Goal: Transaction & Acquisition: Purchase product/service

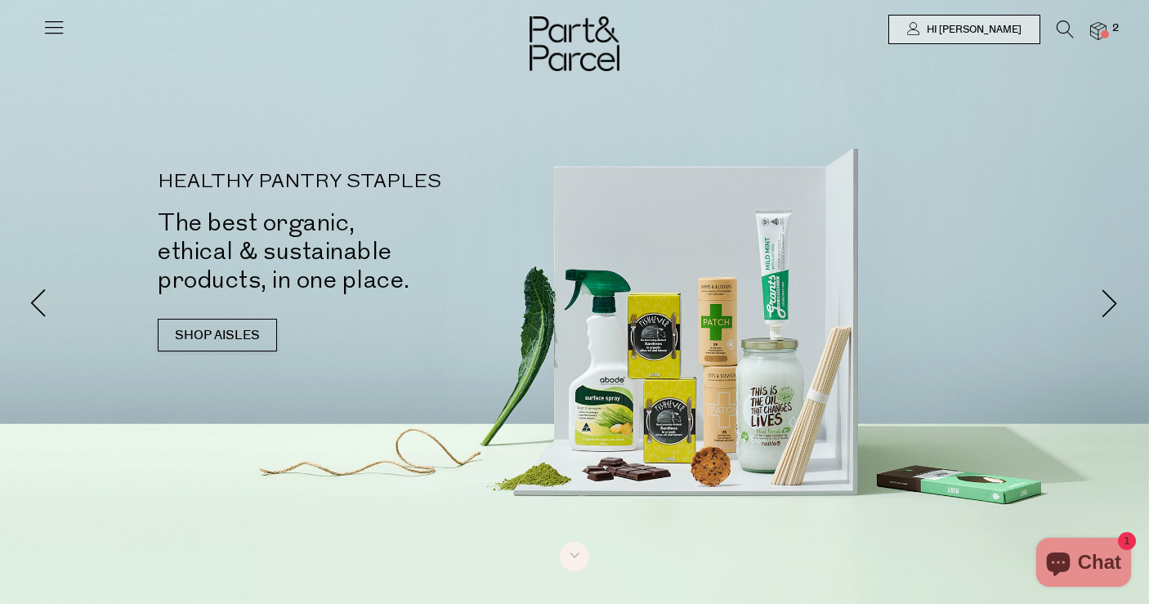
click at [1100, 24] on img at bounding box center [1098, 31] width 16 height 19
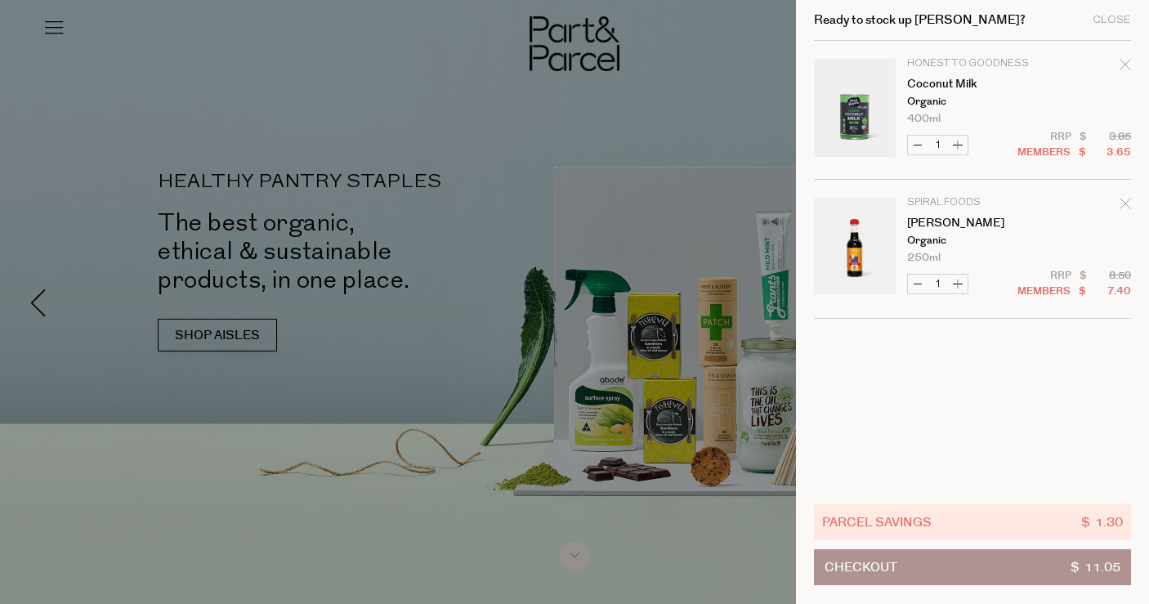
click at [388, 203] on div at bounding box center [574, 302] width 1149 height 604
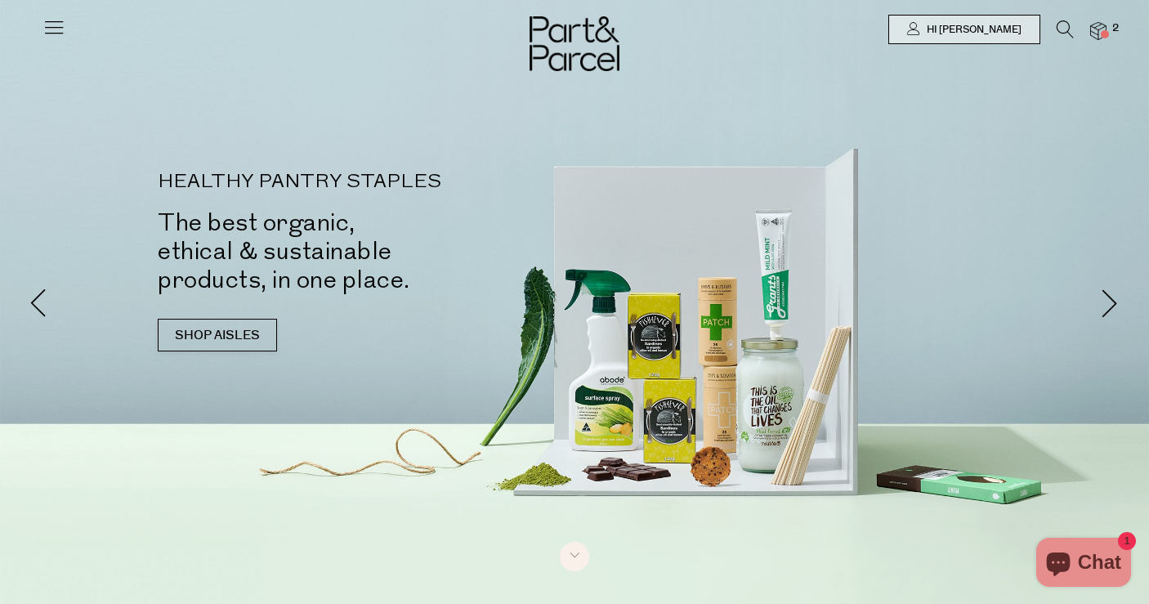
click at [45, 29] on icon at bounding box center [53, 27] width 23 height 23
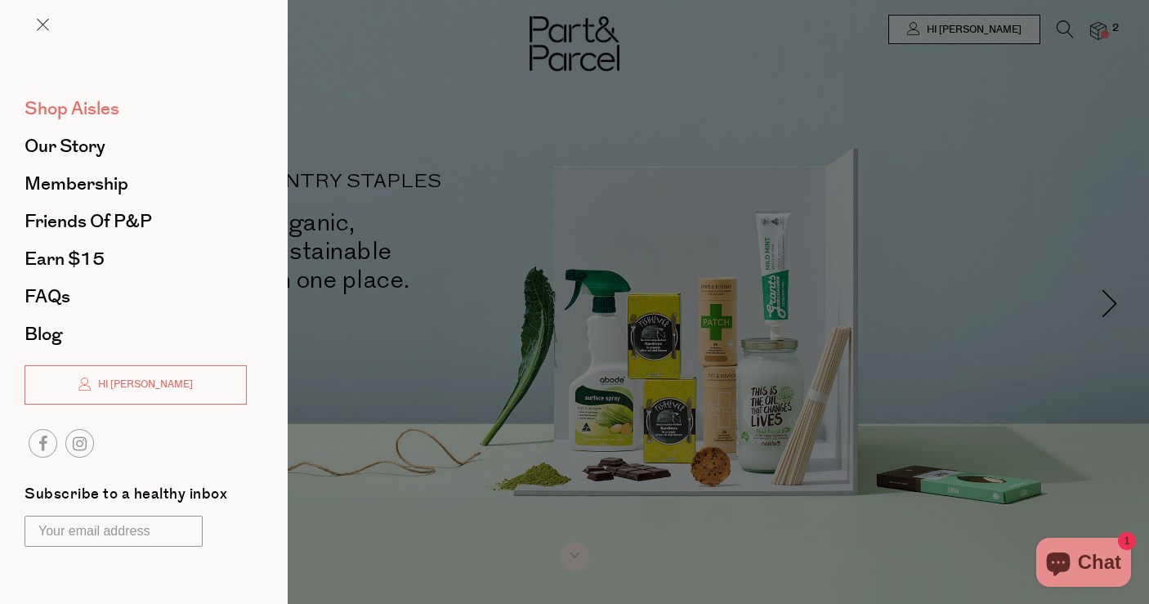
click at [74, 114] on span "Shop Aisles" at bounding box center [72, 109] width 95 height 26
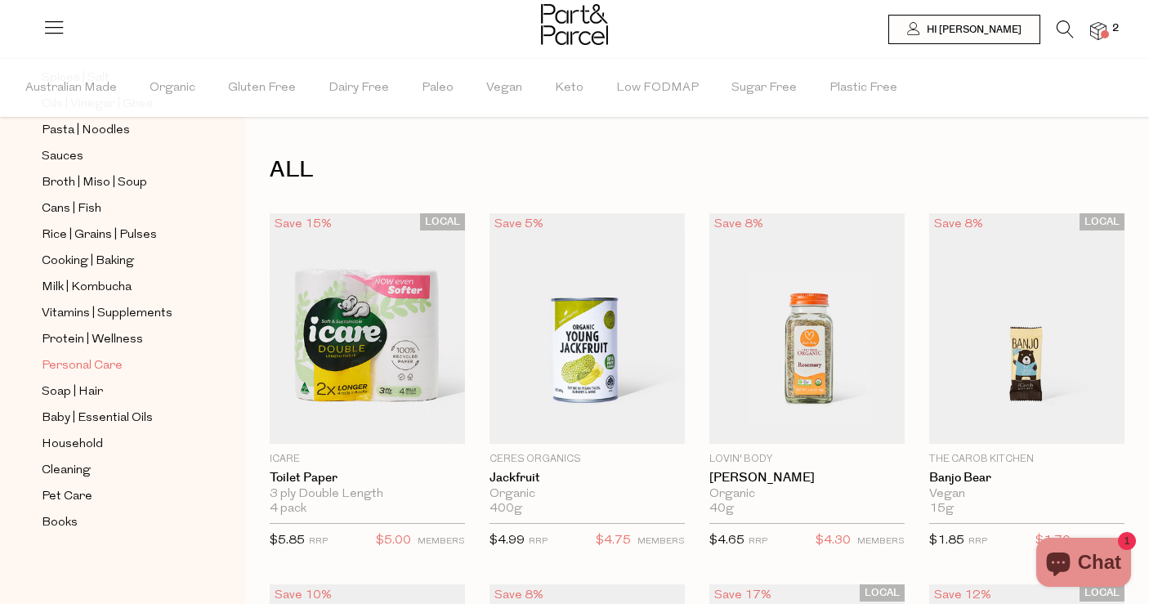
scroll to position [596, 0]
click at [65, 441] on span "Household" at bounding box center [72, 445] width 61 height 20
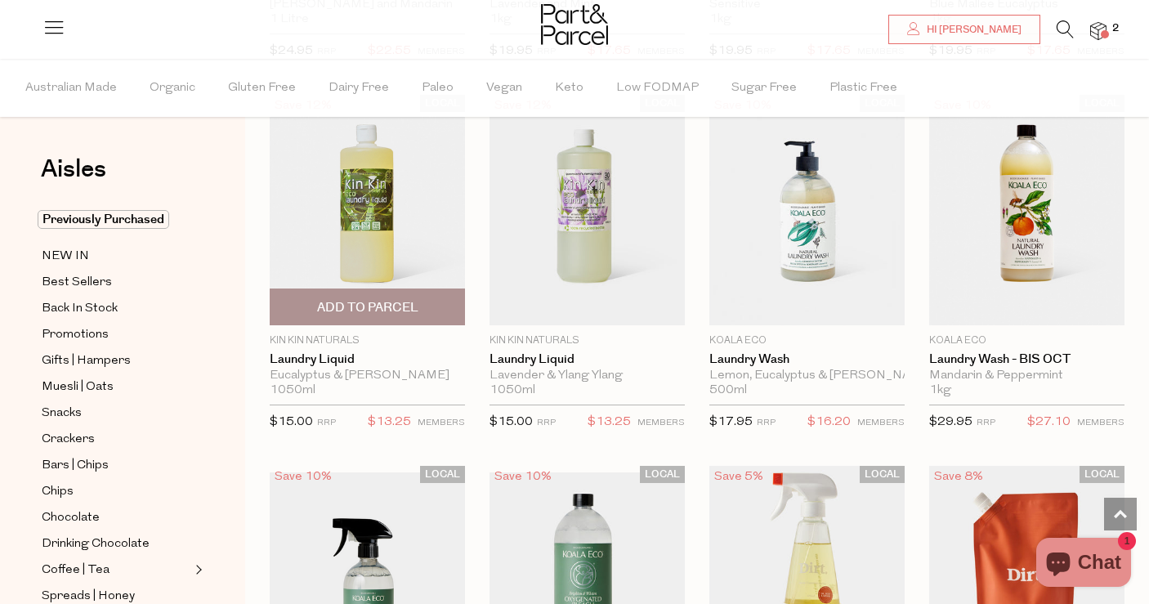
scroll to position [3833, 0]
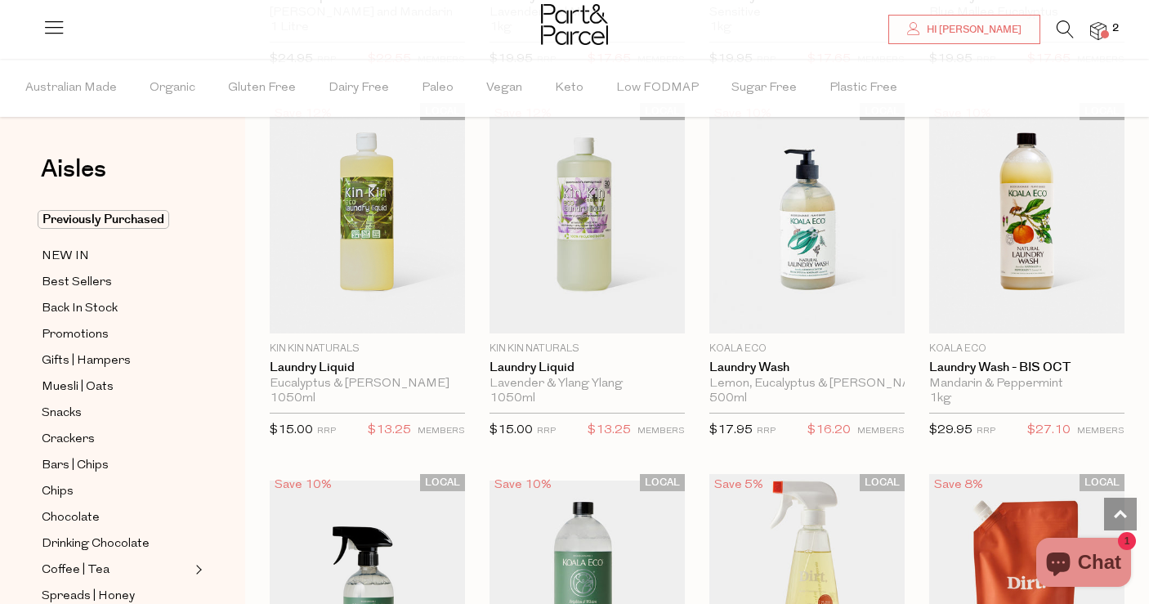
click at [1041, 27] on li at bounding box center [1056, 32] width 33 height 25
click at [1060, 27] on icon at bounding box center [1064, 29] width 17 height 18
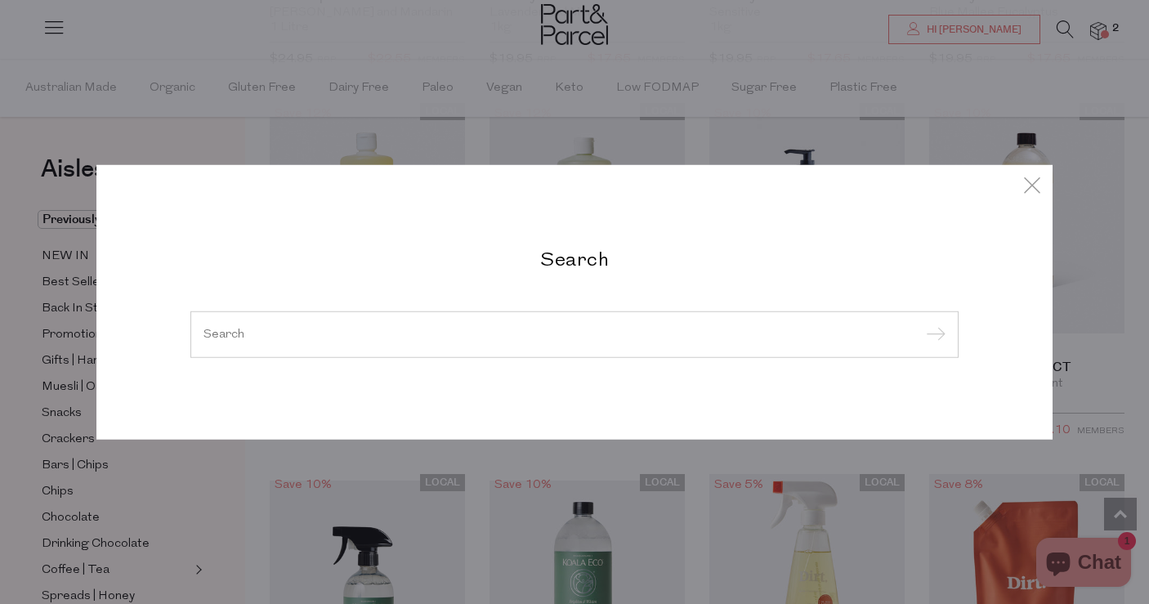
type input "a"
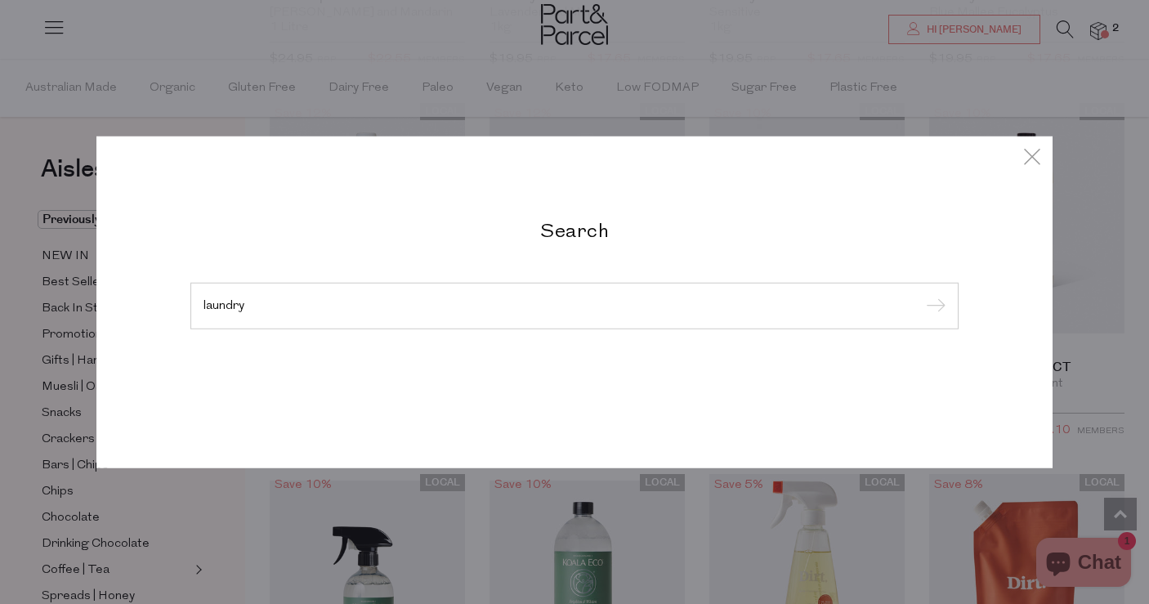
type input "laundry"
click at [933, 306] on input "submit" at bounding box center [933, 306] width 25 height 25
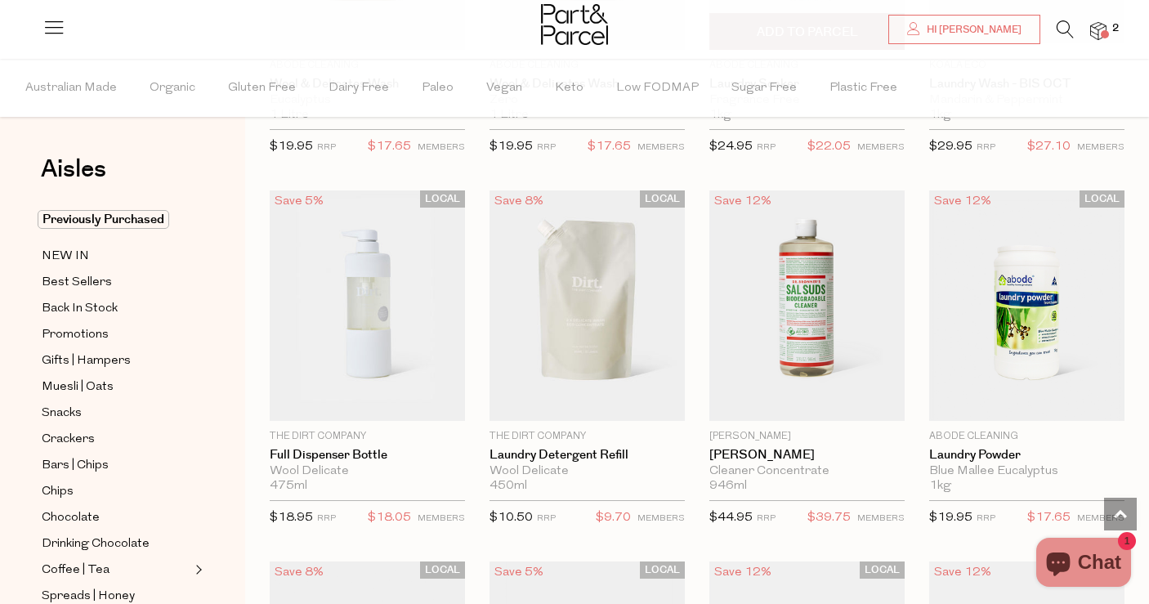
scroll to position [1256, 0]
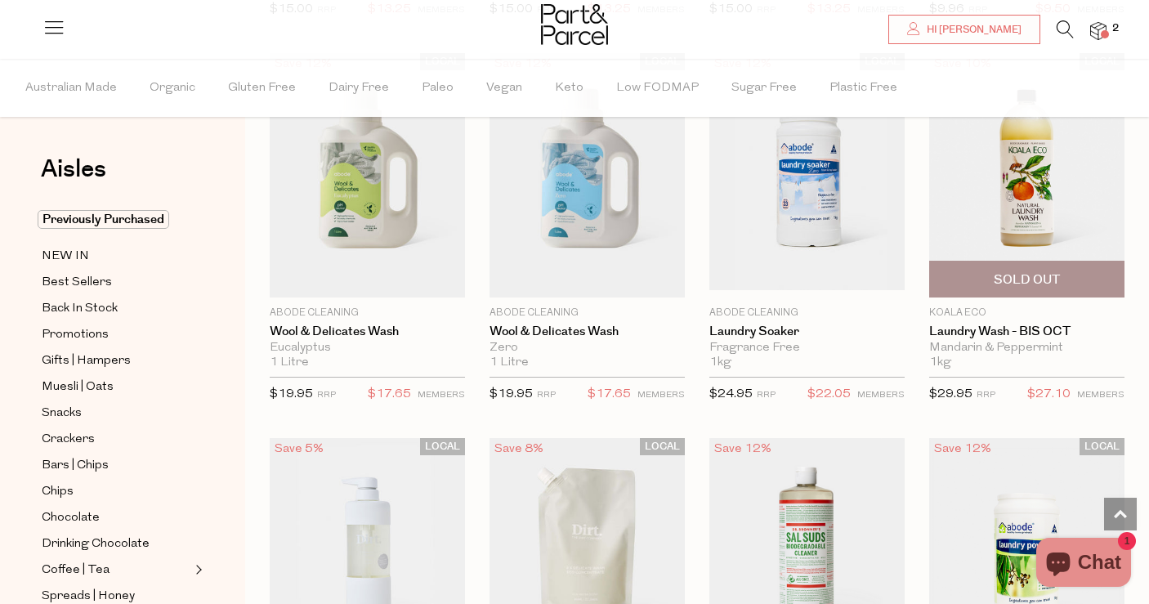
click at [1038, 185] on img at bounding box center [1026, 175] width 195 height 230
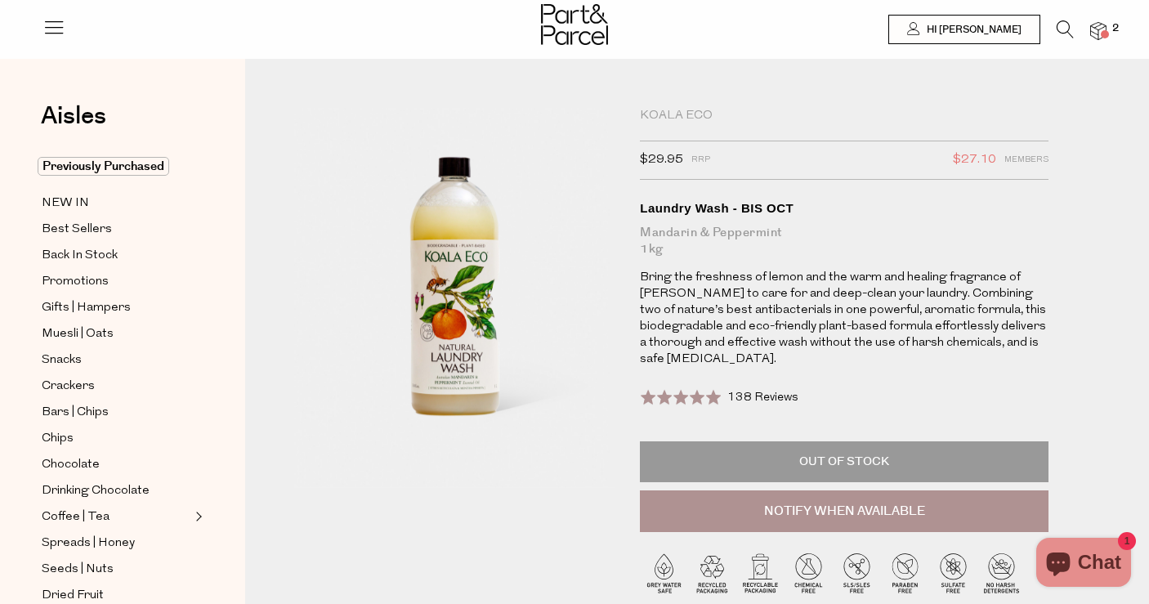
click at [758, 393] on span "138 Reviews" at bounding box center [762, 397] width 71 height 12
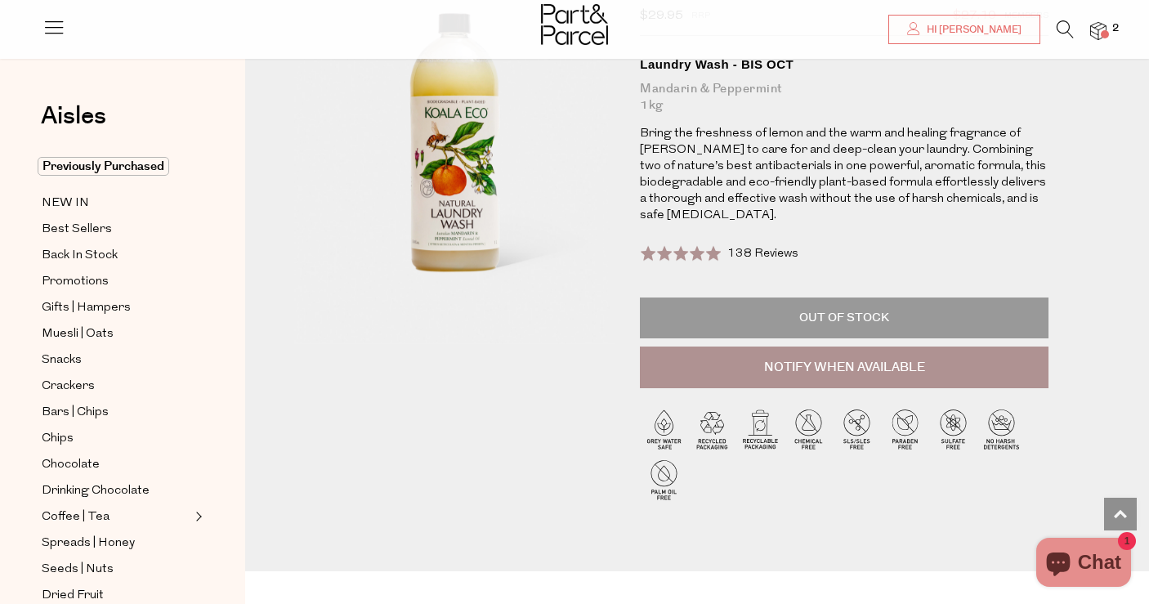
scroll to position [25, 0]
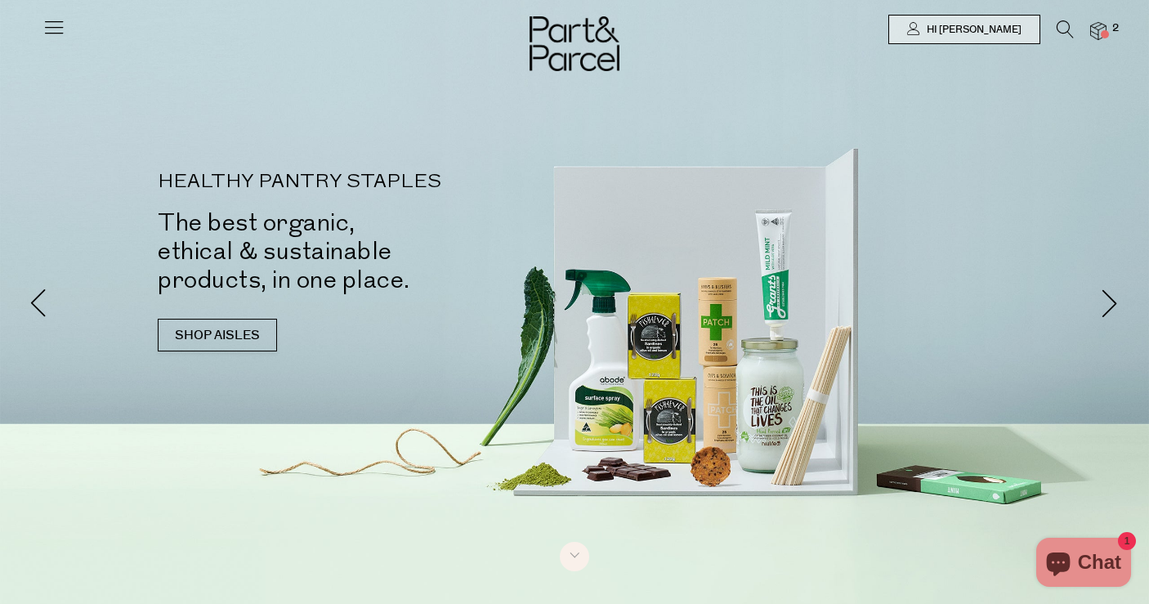
click at [1071, 25] on icon at bounding box center [1064, 29] width 17 height 18
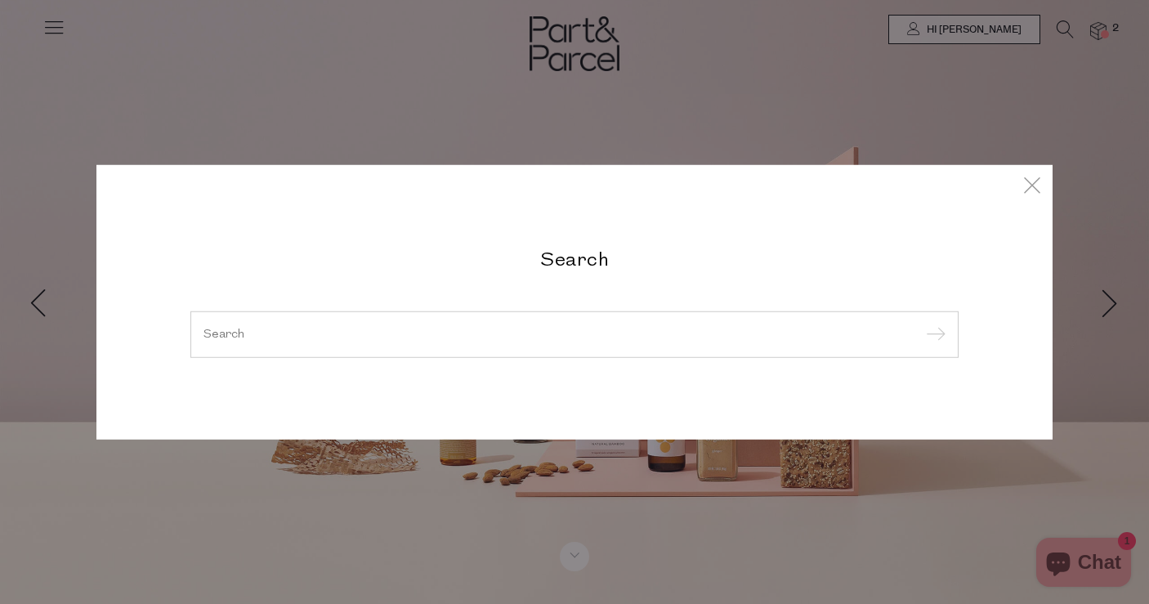
click at [533, 337] on input "search" at bounding box center [574, 334] width 742 height 12
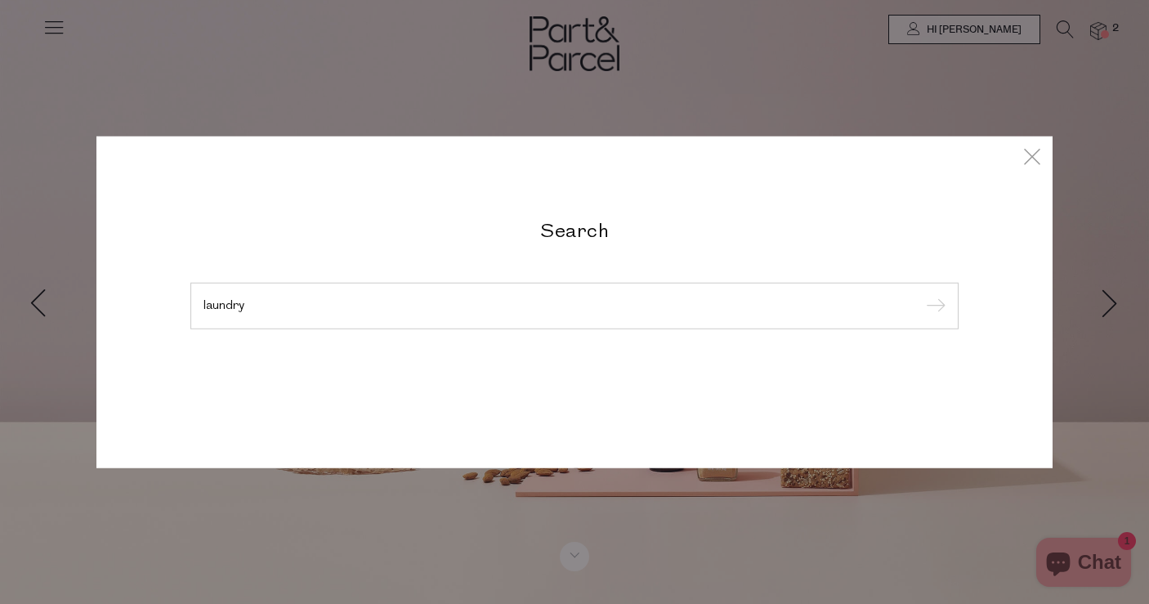
type input "laundry"
click at [933, 306] on input "submit" at bounding box center [933, 306] width 25 height 25
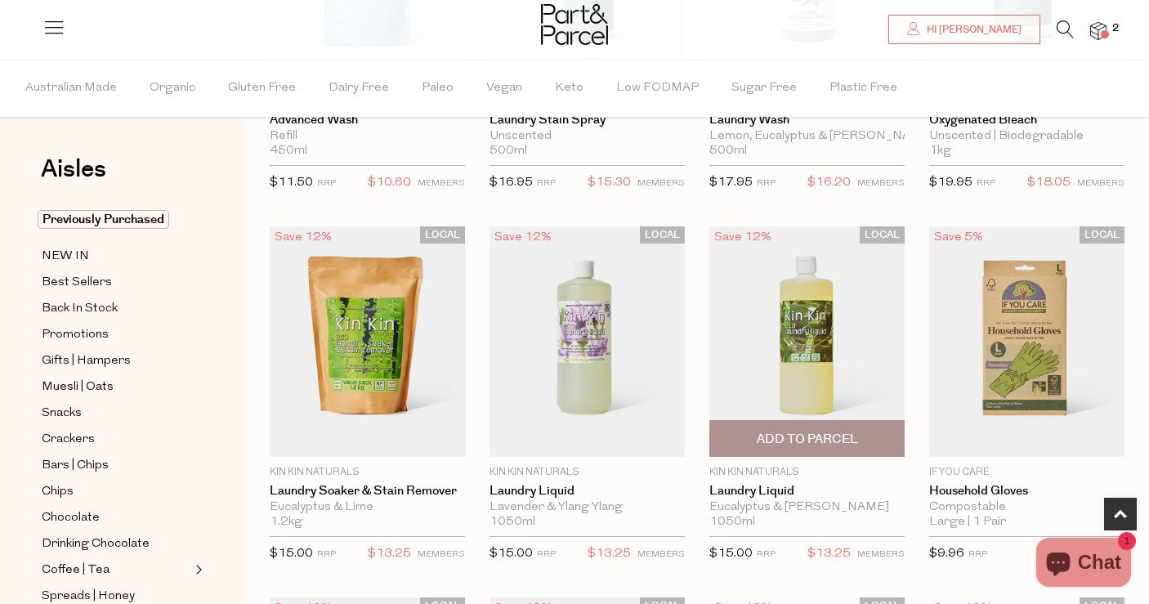
scroll to position [719, 0]
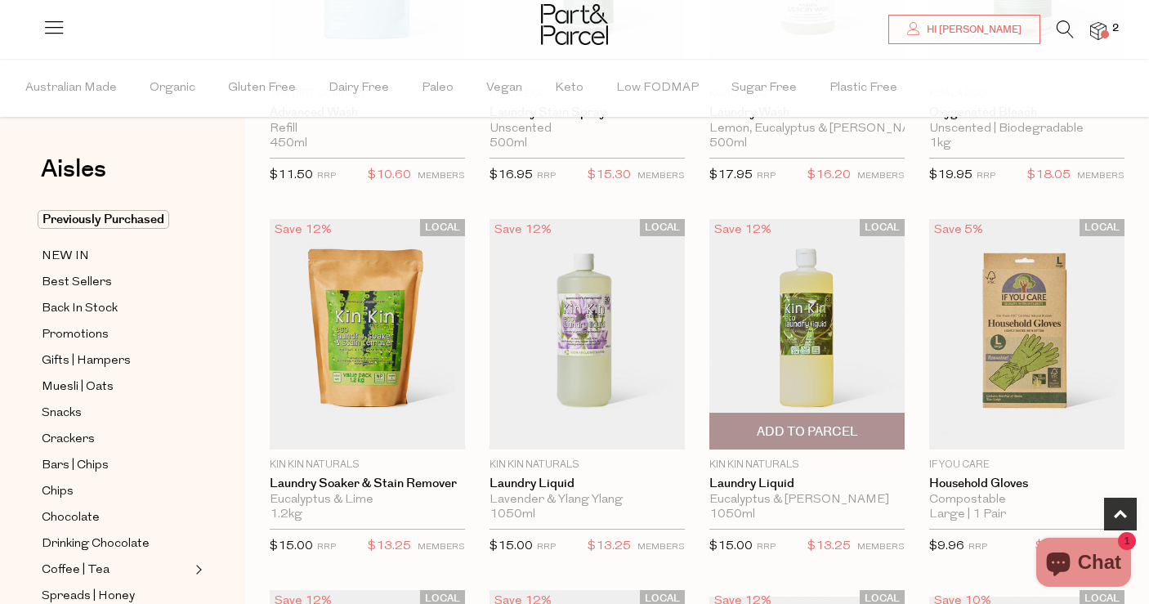
click at [799, 422] on span "Add To Parcel" at bounding box center [806, 430] width 185 height 35
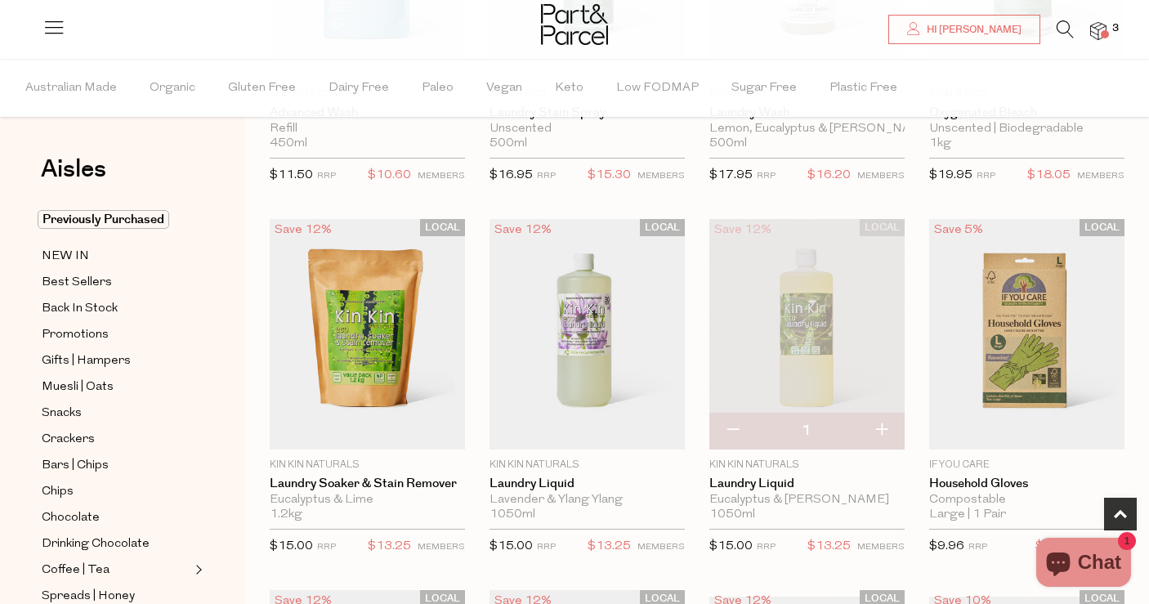
click at [1097, 38] on img at bounding box center [1098, 31] width 16 height 19
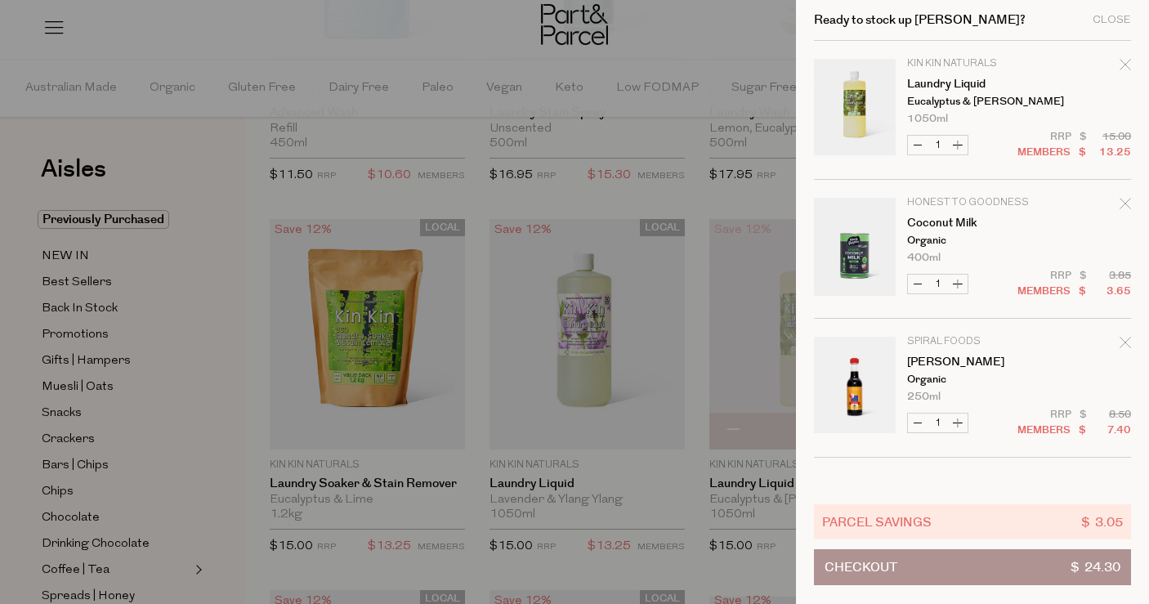
click at [1123, 195] on div "Remove Coconut Milk" at bounding box center [1124, 206] width 11 height 22
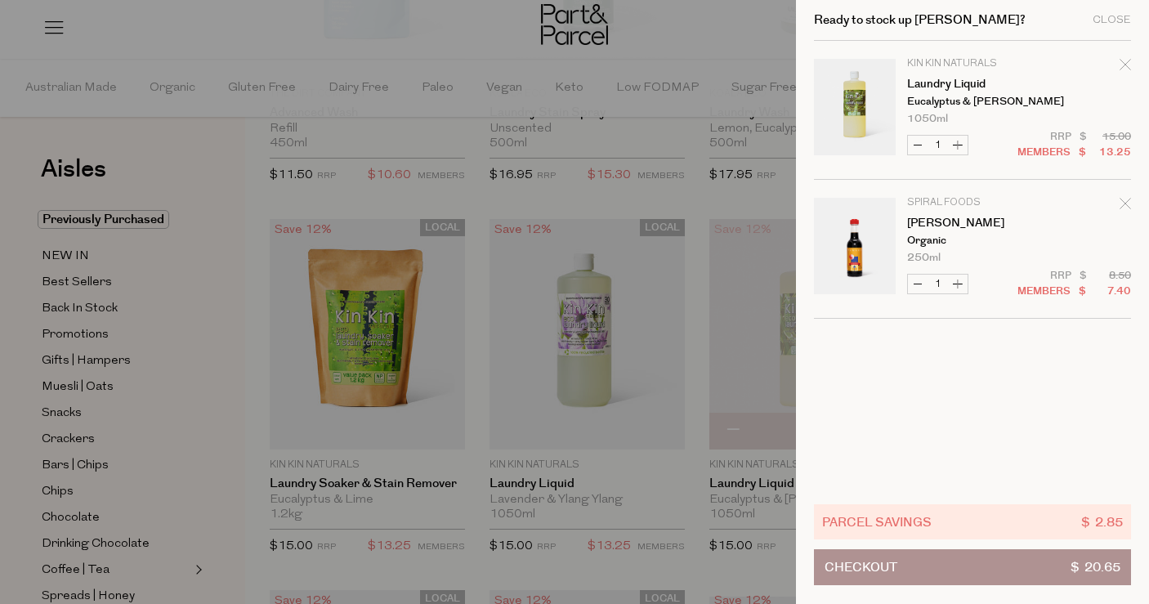
click at [1126, 200] on icon "Remove Tamari" at bounding box center [1124, 203] width 11 height 11
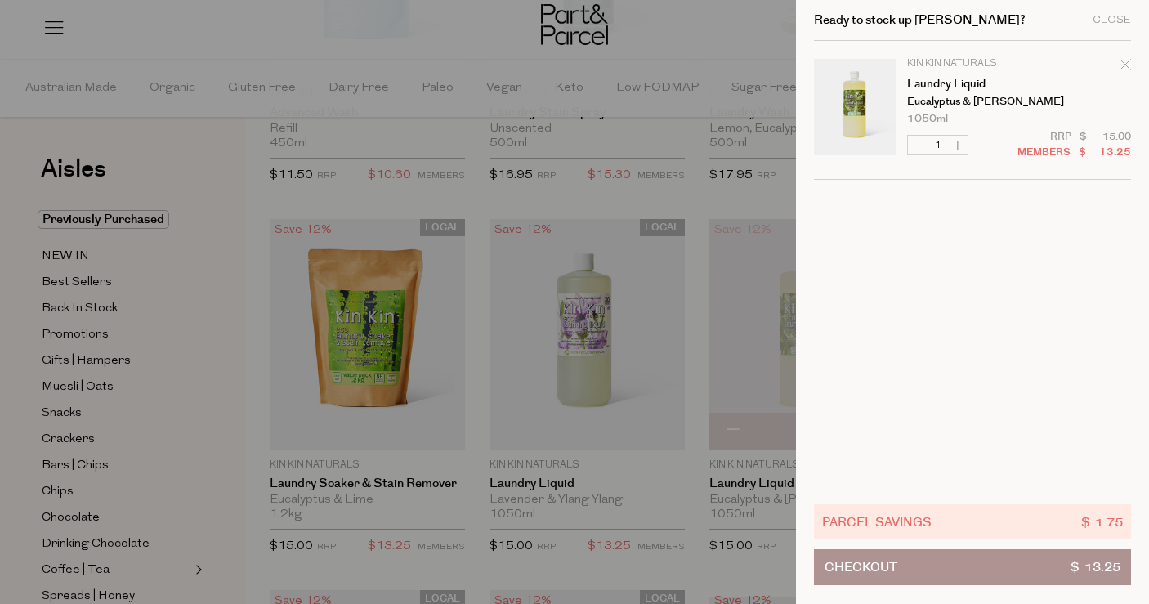
click at [690, 366] on div at bounding box center [574, 302] width 1149 height 604
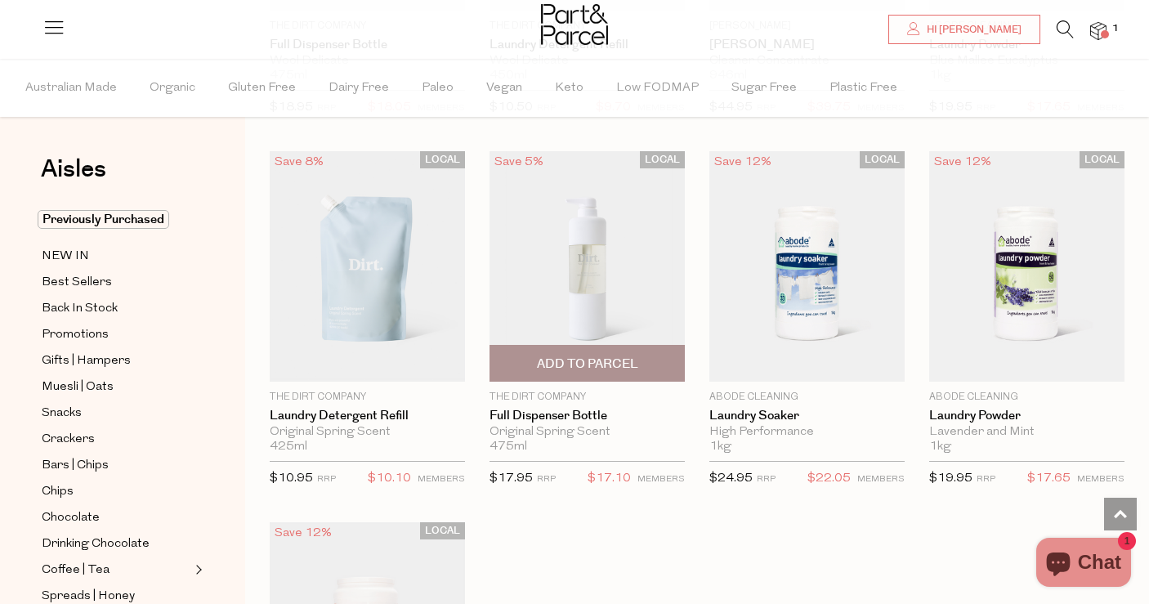
scroll to position [1913, 0]
click at [572, 242] on img at bounding box center [586, 267] width 195 height 230
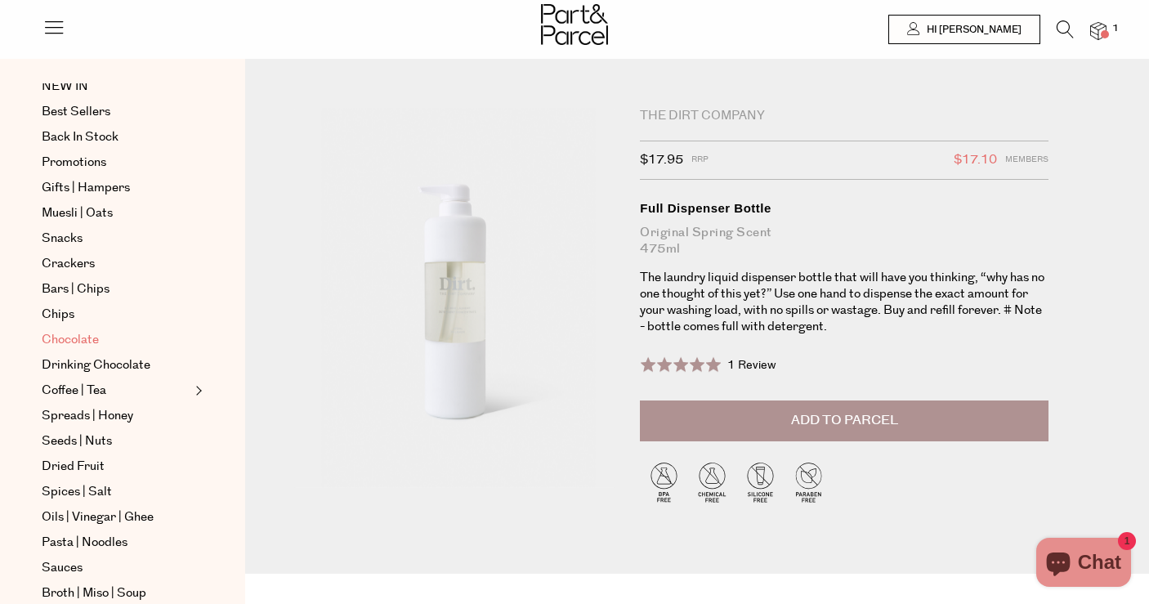
scroll to position [34, 0]
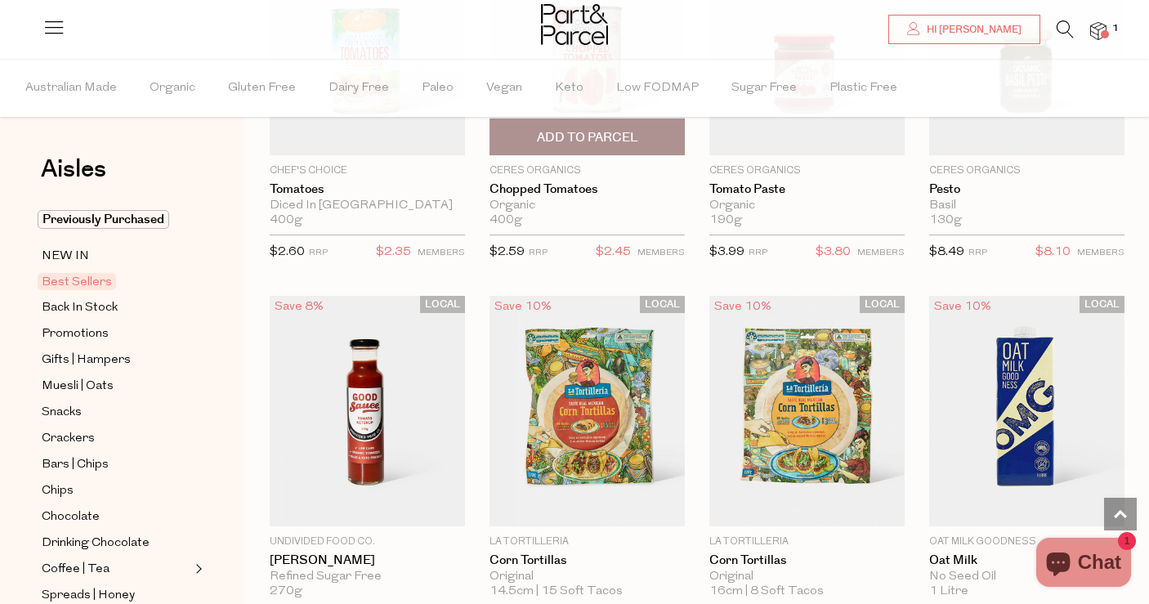
scroll to position [2708, 0]
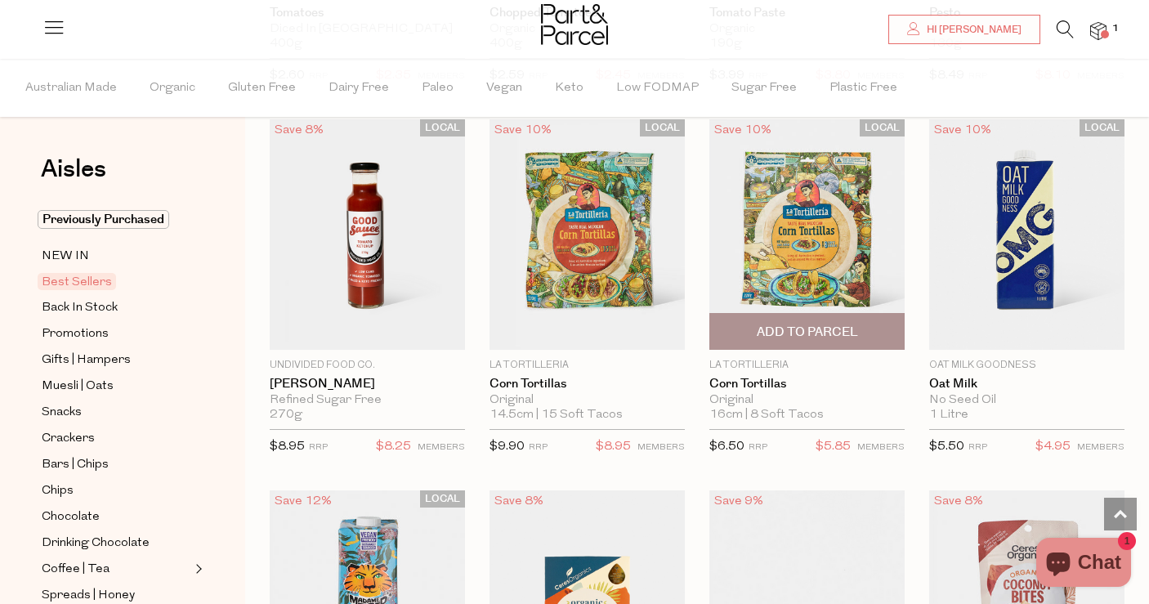
click at [827, 324] on span "Add To Parcel" at bounding box center [807, 332] width 101 height 17
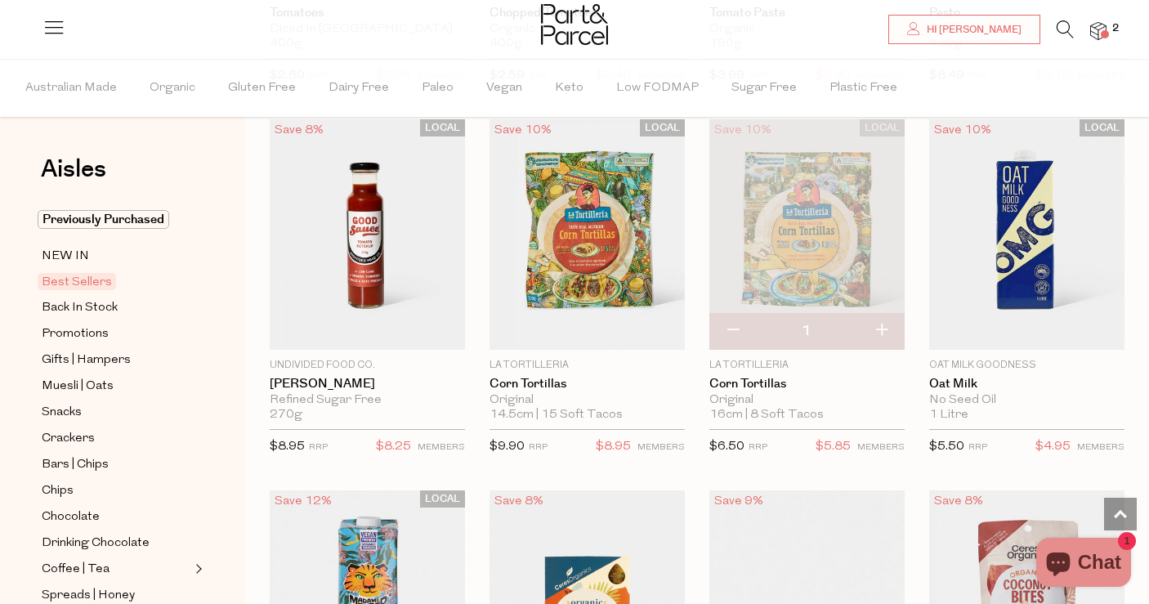
click at [886, 324] on button "button" at bounding box center [881, 331] width 47 height 36
type input "2"
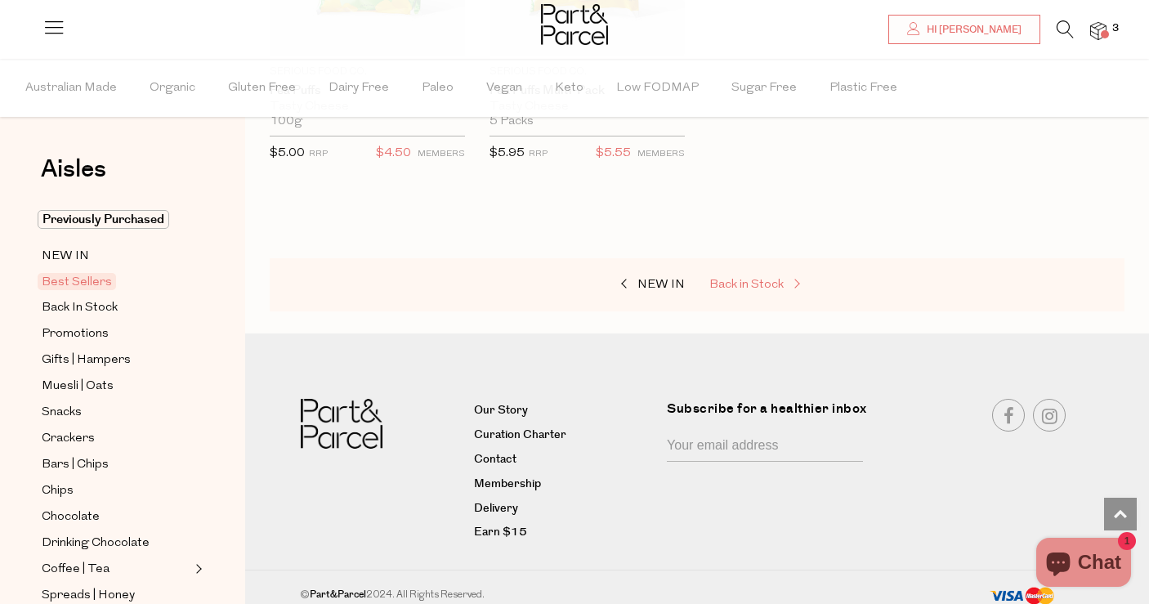
click at [748, 279] on span "Back in Stock" at bounding box center [746, 285] width 74 height 12
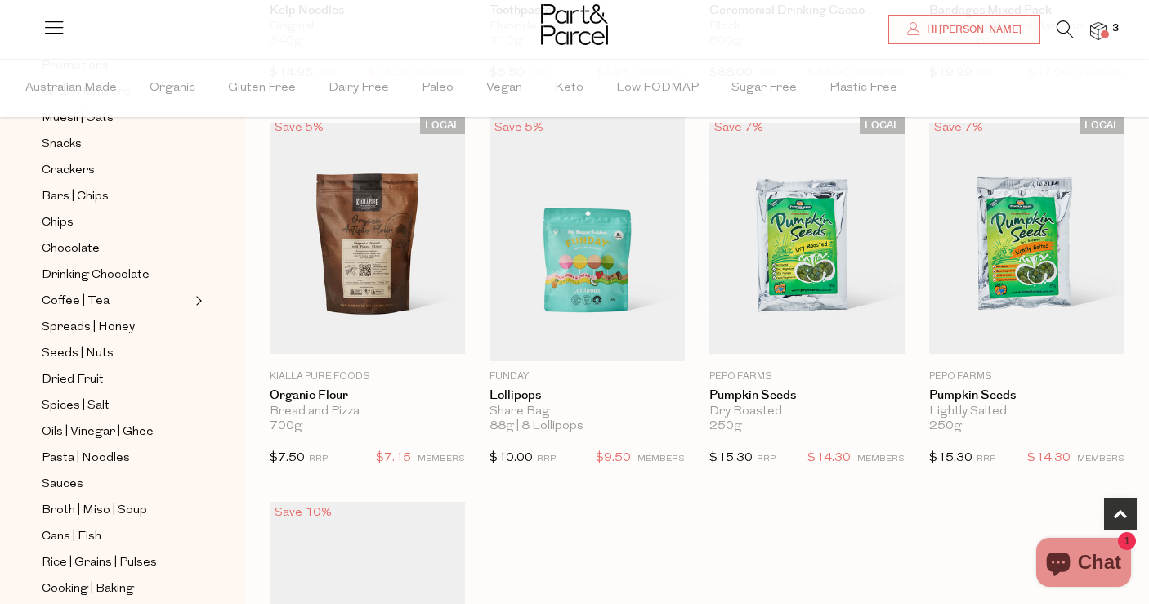
scroll to position [270, 0]
click at [90, 425] on span "Oils | Vinegar | Ghee" at bounding box center [98, 430] width 112 height 20
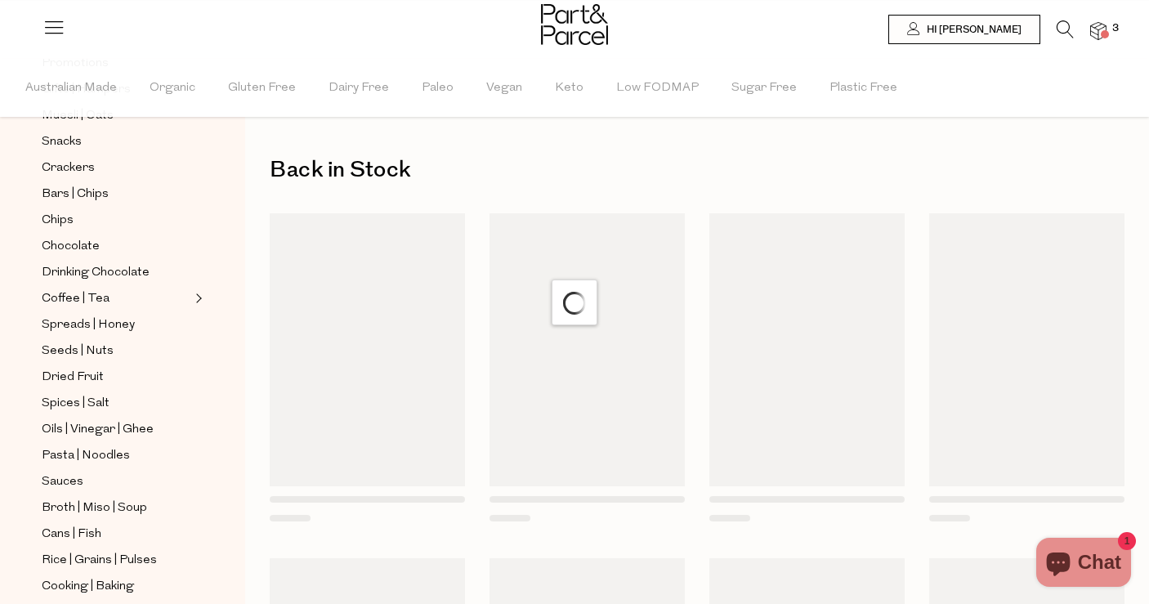
click at [639, 6] on div at bounding box center [574, 26] width 1149 height 53
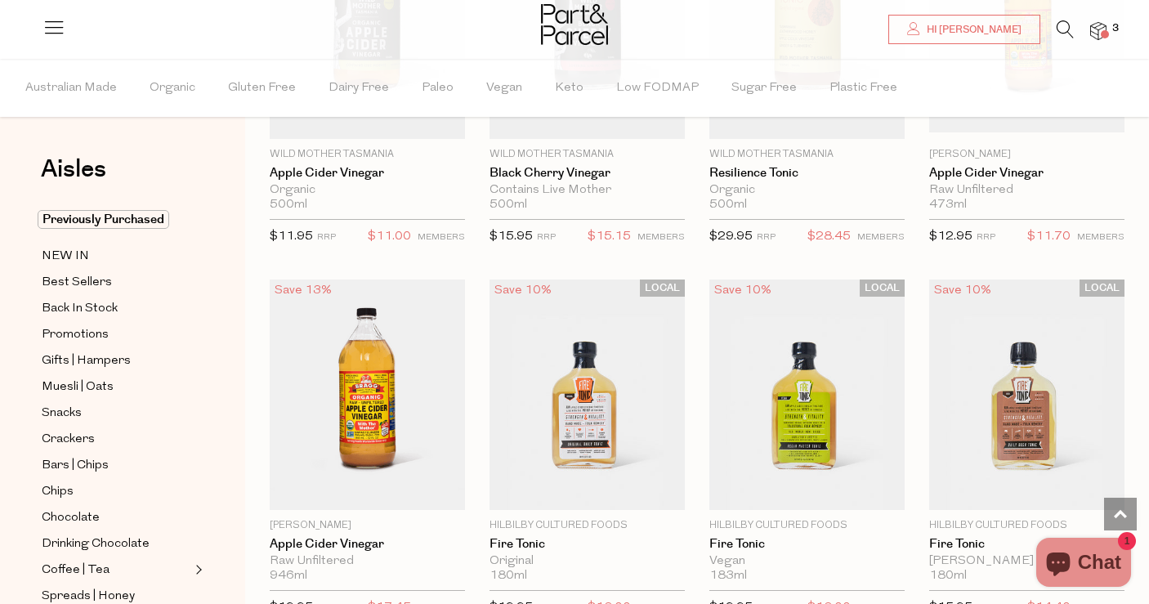
scroll to position [4262, 0]
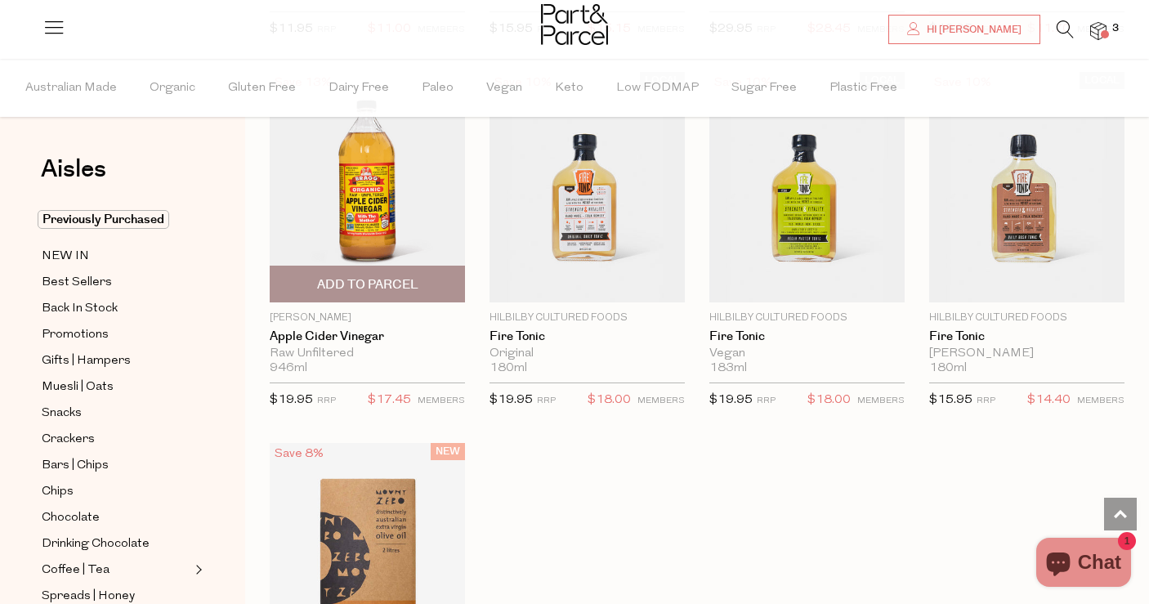
click at [352, 282] on span "Add To Parcel" at bounding box center [367, 284] width 101 height 17
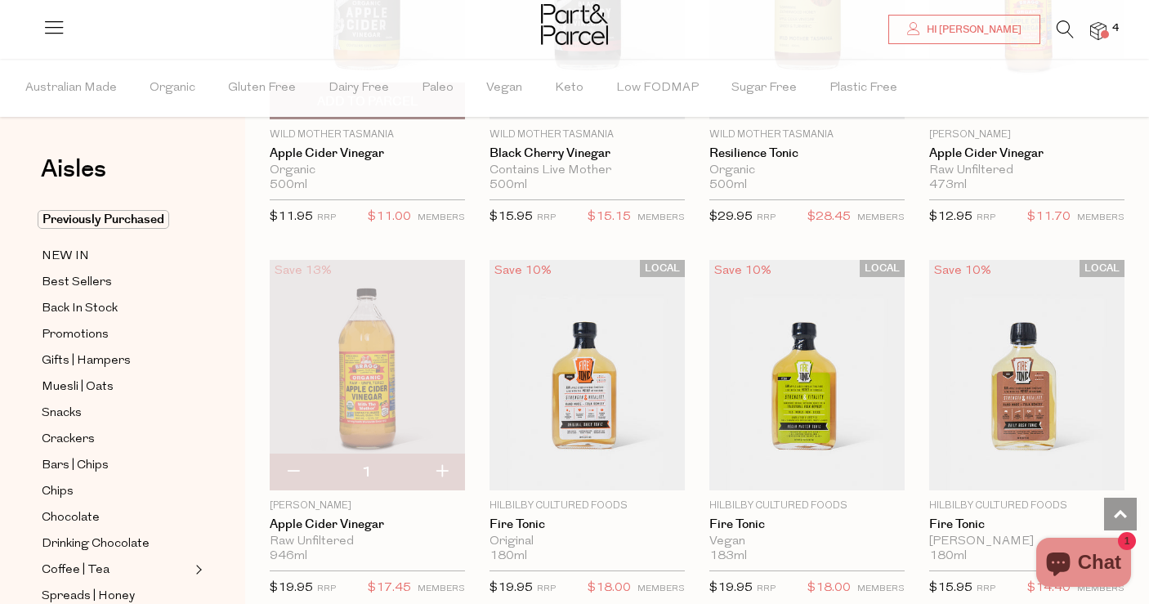
scroll to position [4115, 0]
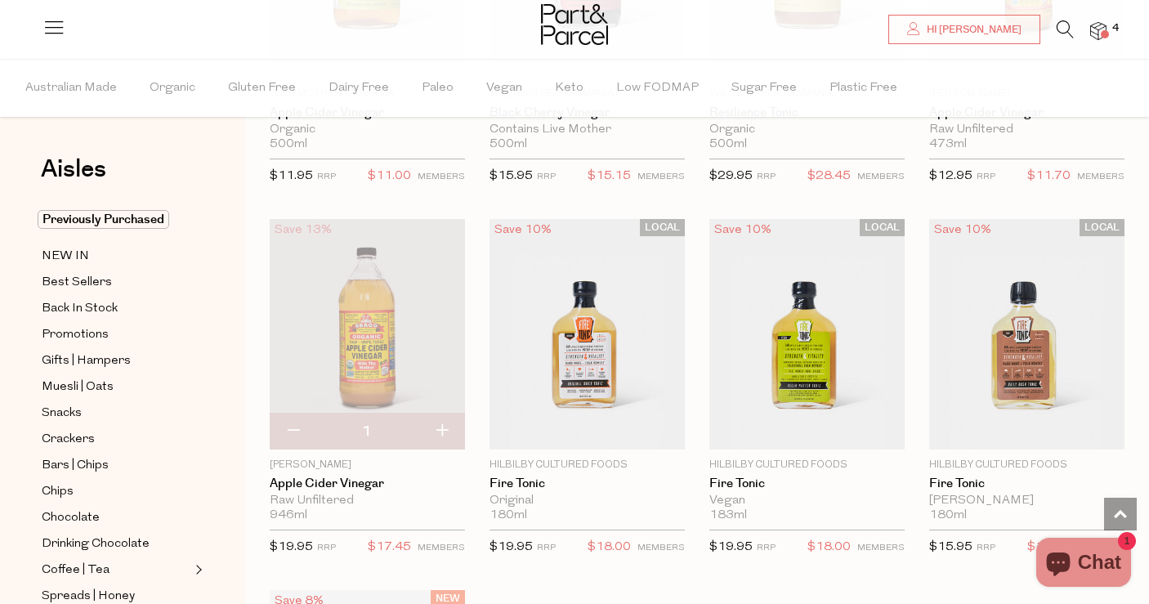
click at [444, 508] on div "946ml Only 3 Available" at bounding box center [367, 515] width 195 height 15
click at [284, 426] on button "button" at bounding box center [293, 431] width 47 height 36
type input "0"
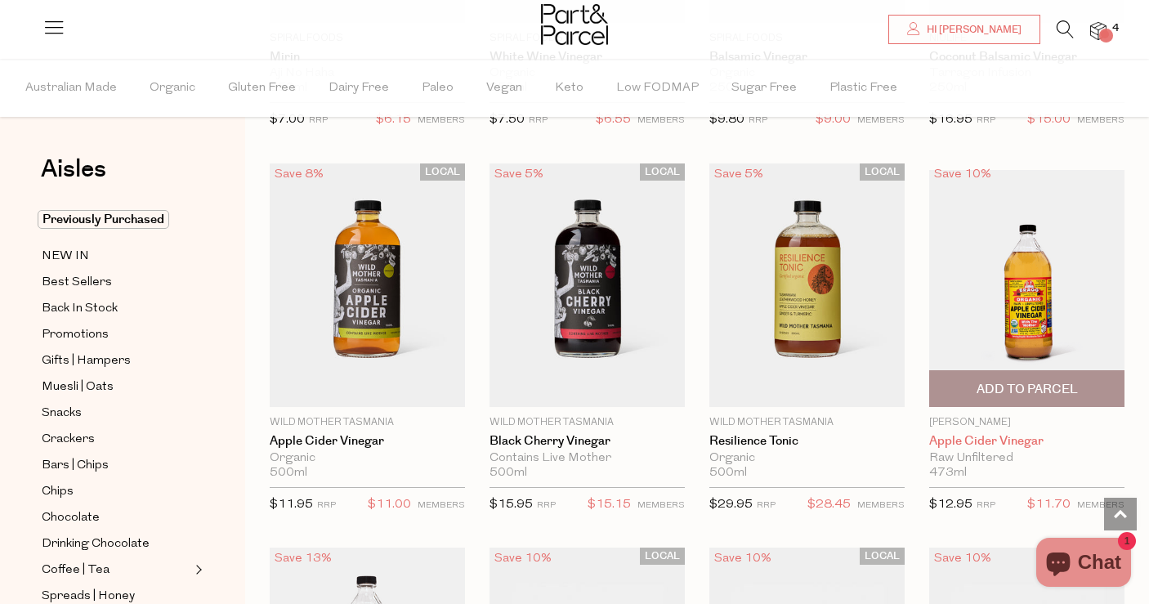
scroll to position [3788, 0]
click at [1062, 370] on span "Add To Parcel" at bounding box center [1026, 387] width 185 height 35
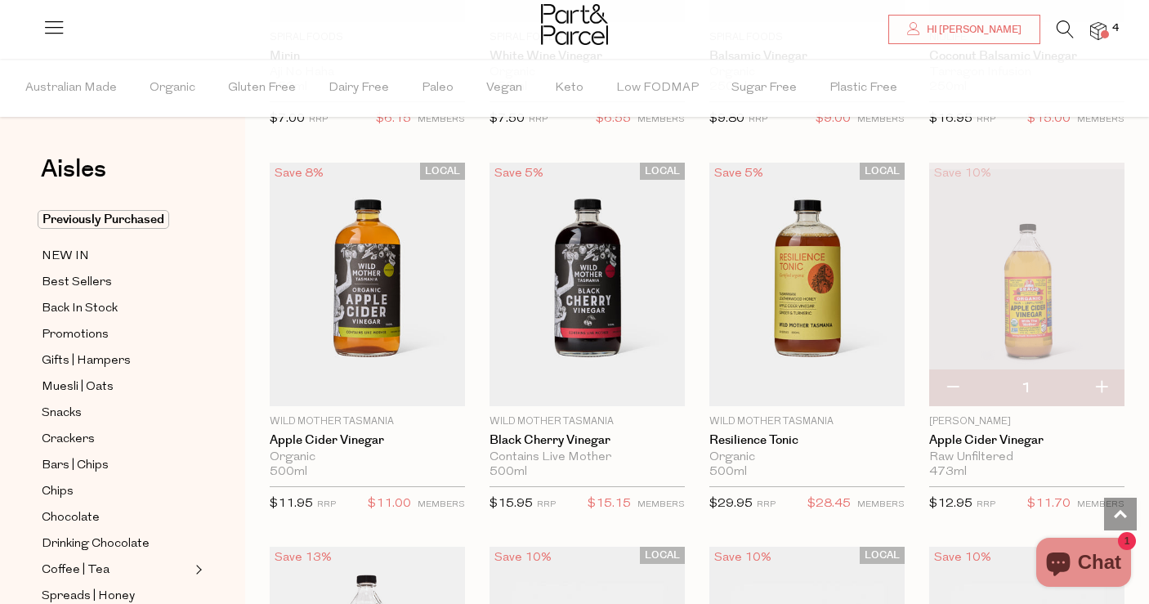
click at [1106, 28] on div at bounding box center [574, 26] width 1149 height 53
click at [1100, 33] on img at bounding box center [1098, 31] width 16 height 19
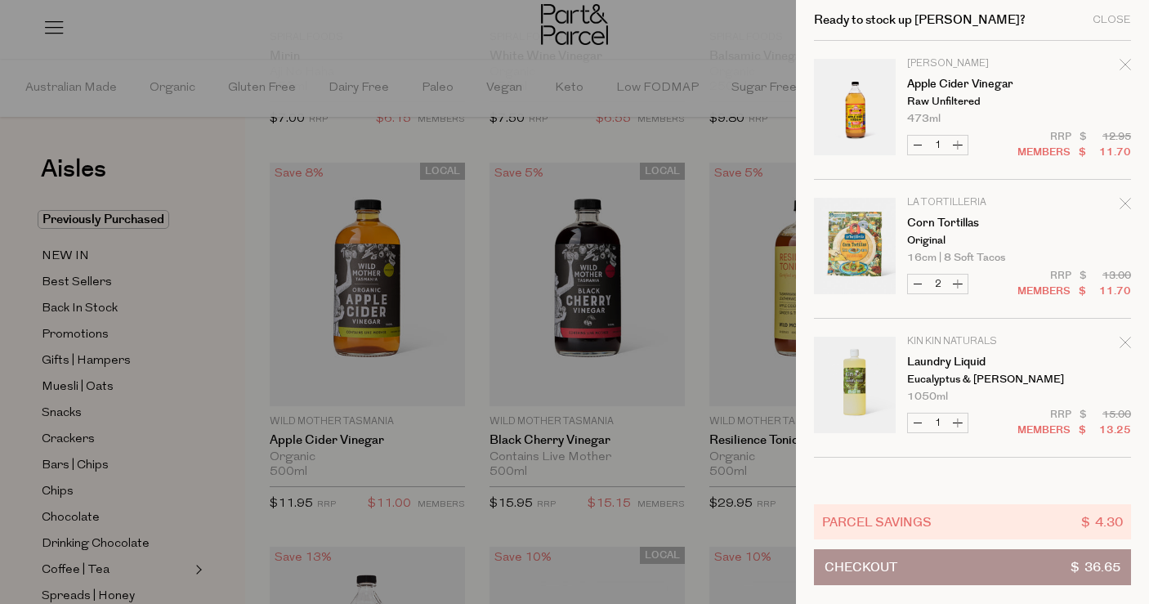
click at [717, 418] on div at bounding box center [574, 302] width 1149 height 604
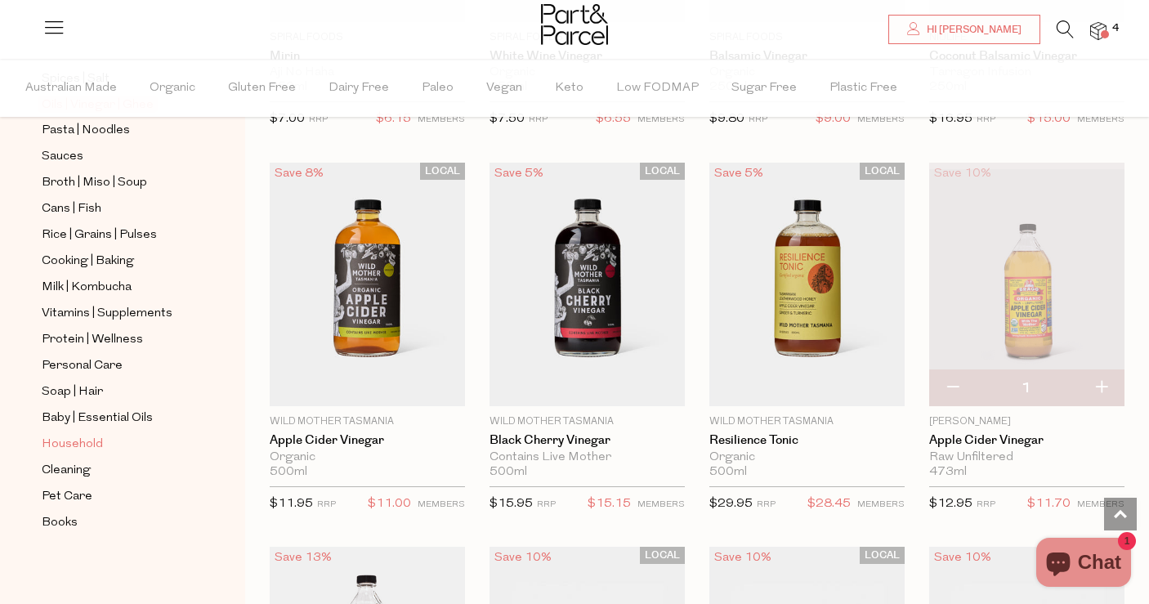
scroll to position [596, 0]
click at [72, 467] on span "Cleaning" at bounding box center [66, 471] width 49 height 20
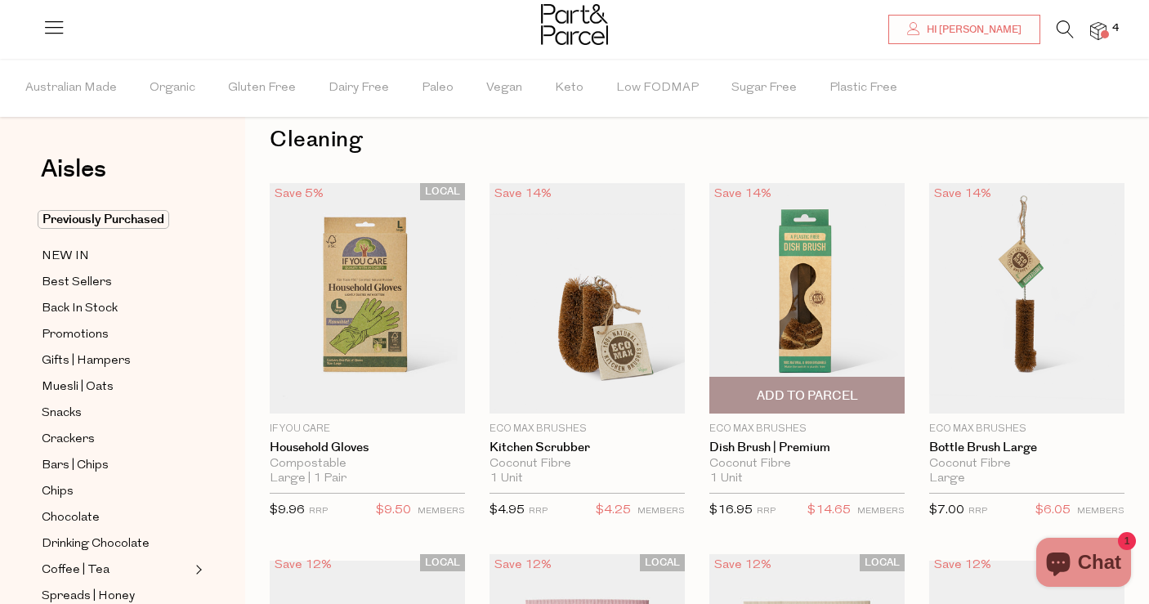
scroll to position [31, 0]
